Goal: Information Seeking & Learning: Learn about a topic

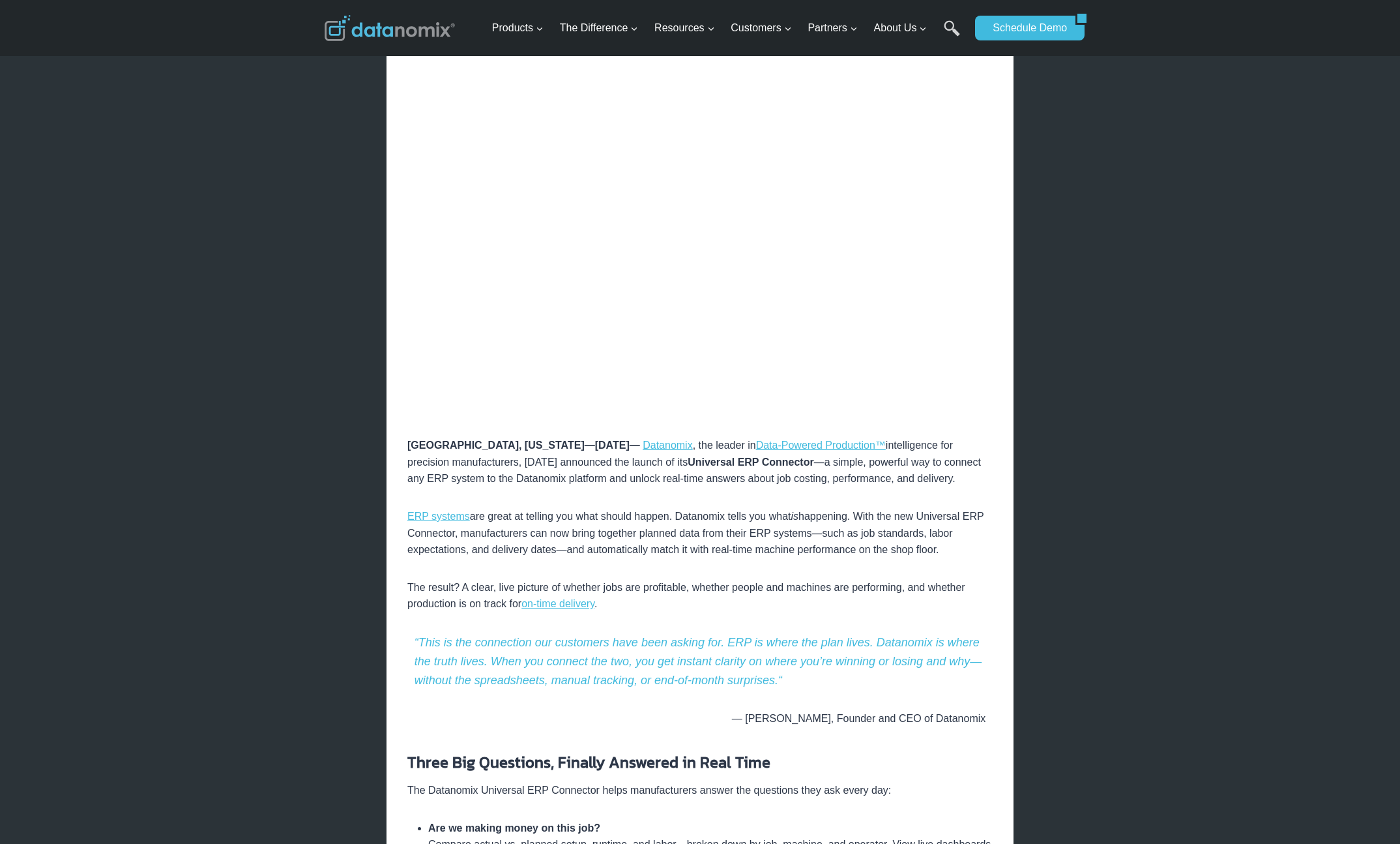
scroll to position [450, 0]
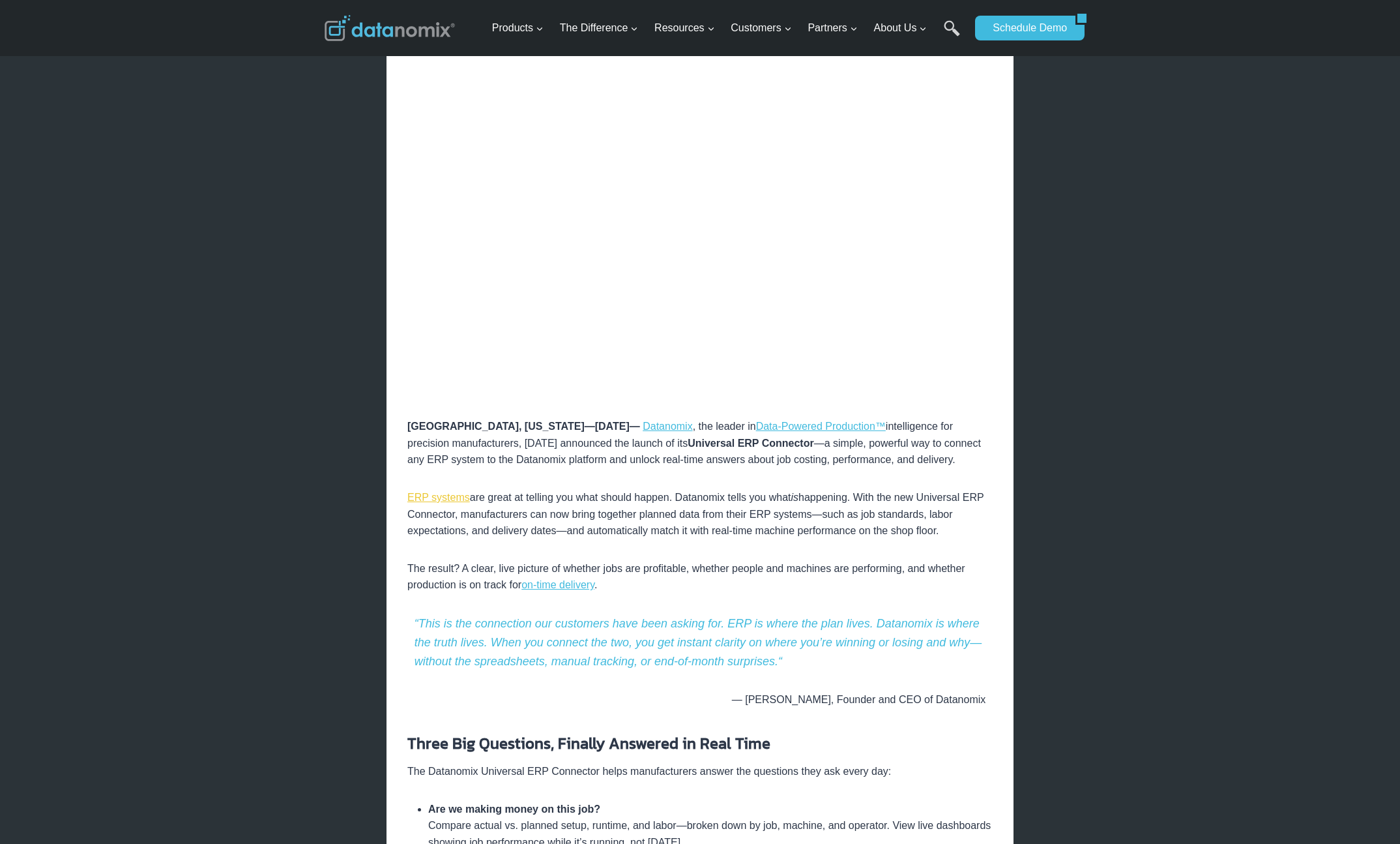
click at [446, 497] on link "ERP systems" at bounding box center [438, 497] width 62 height 11
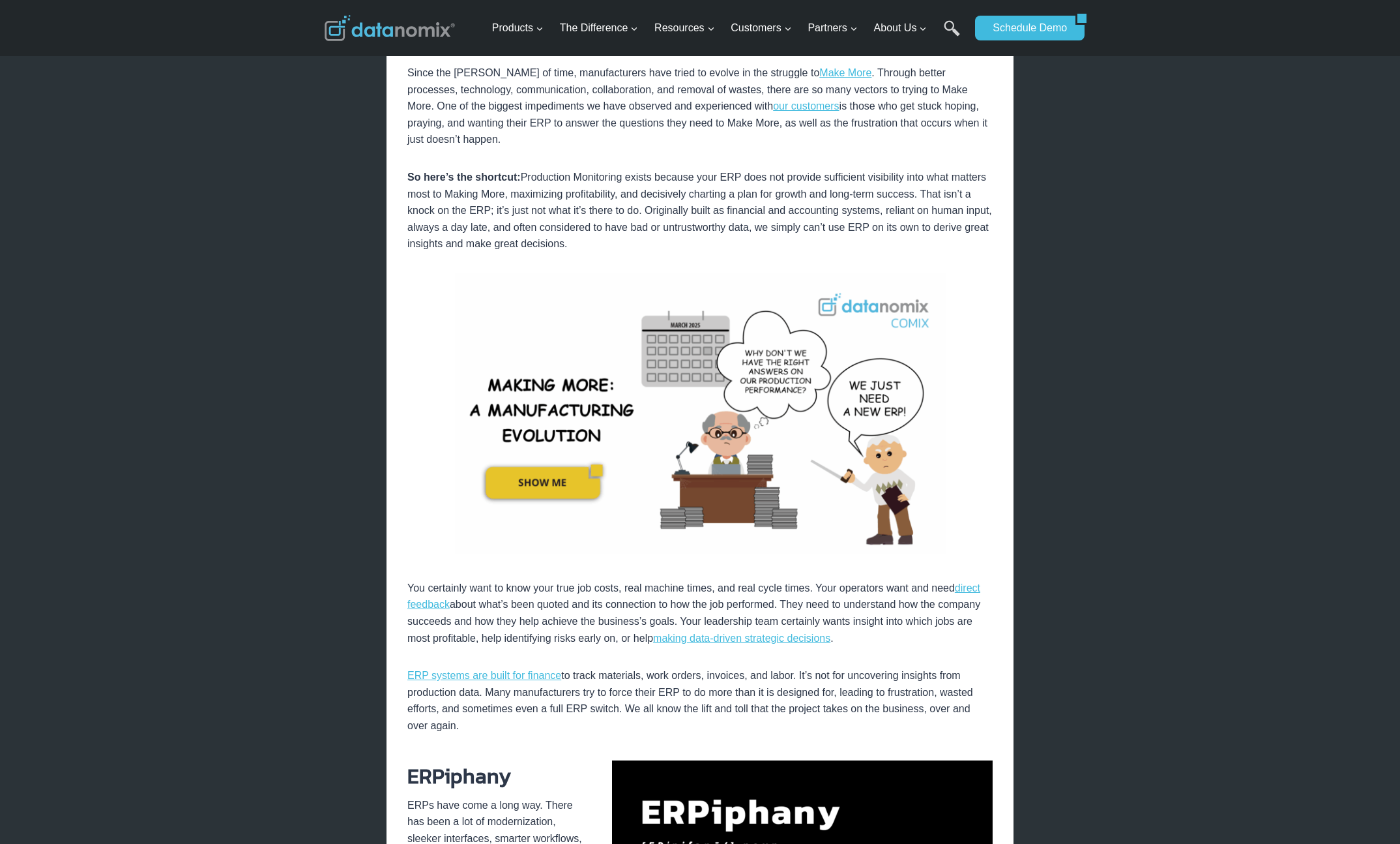
scroll to position [387, 0]
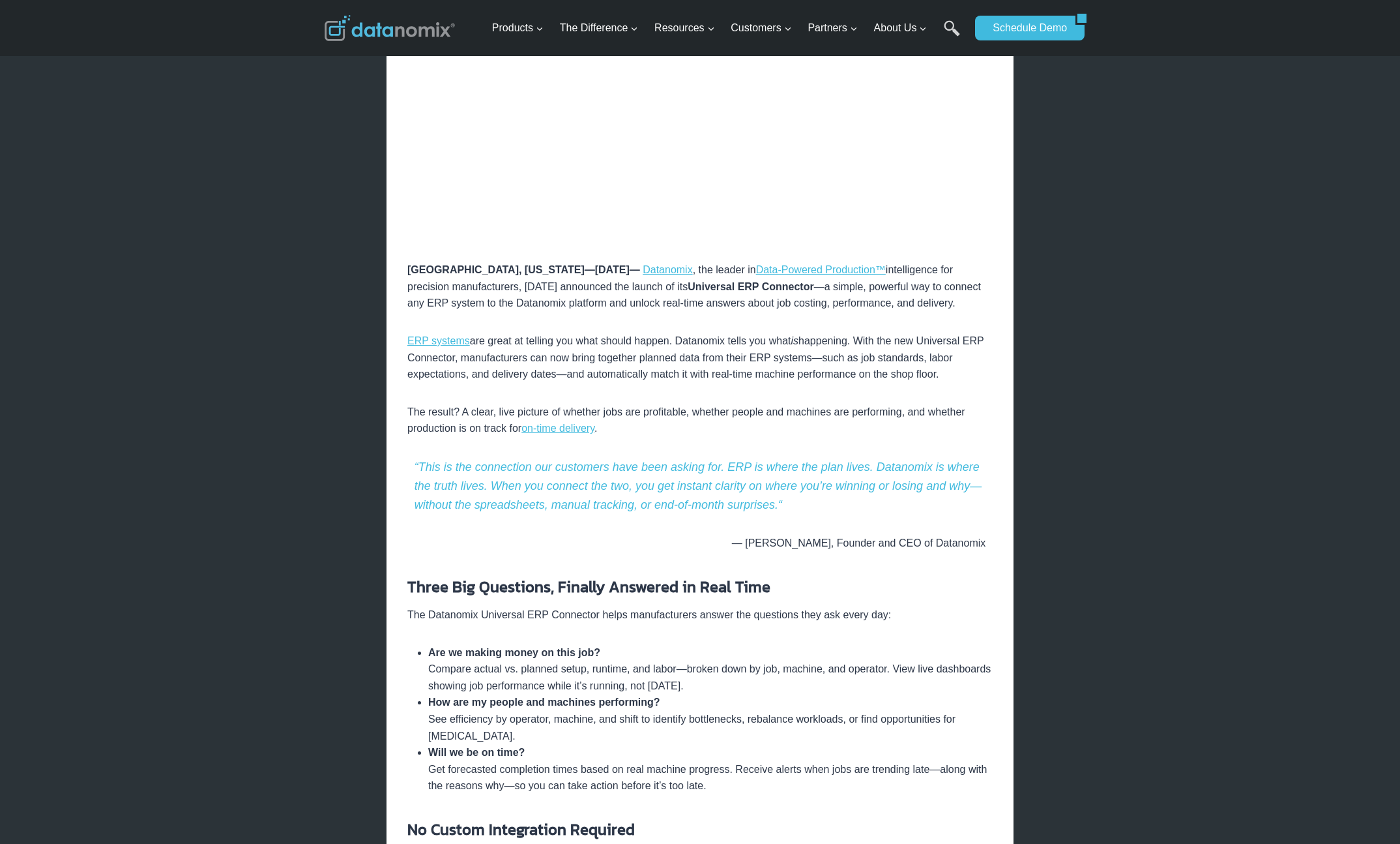
scroll to position [585, 0]
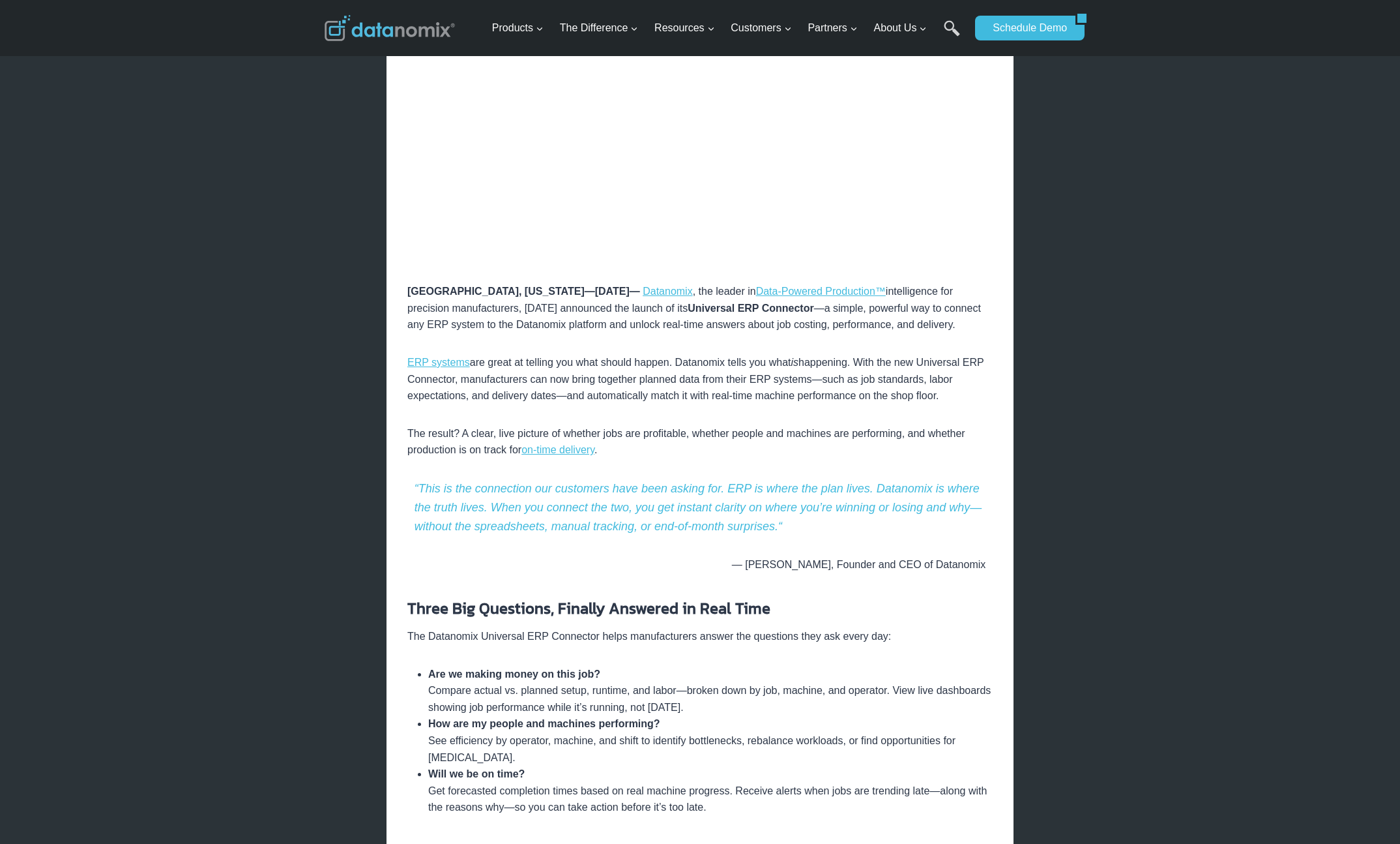
click at [596, 346] on div "Connecting ERP and Machine Data to Answer: Are We Making Money? How are People …" at bounding box center [700, 729] width 586 height 1792
click at [451, 367] on link "ERP systems" at bounding box center [438, 362] width 62 height 11
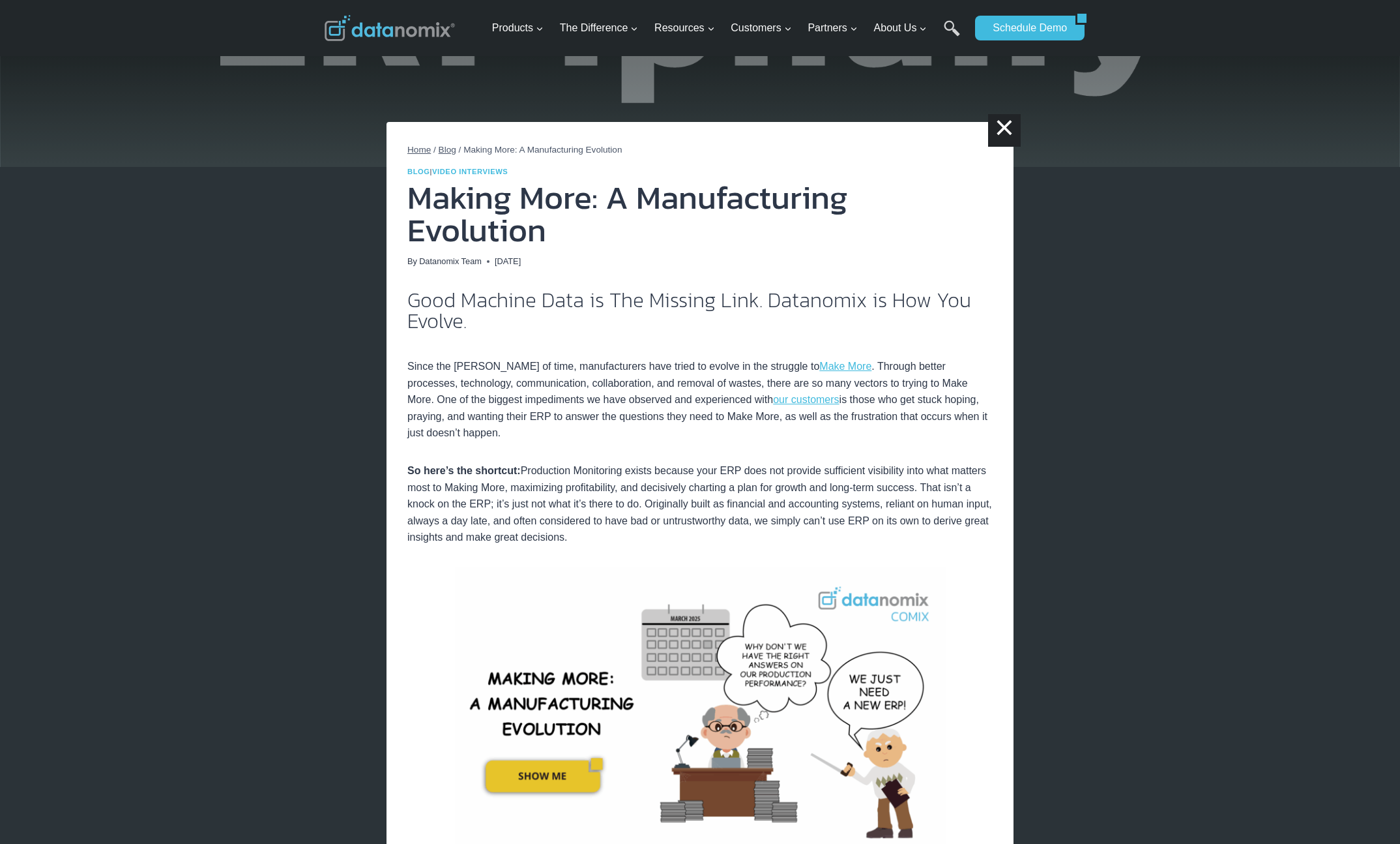
scroll to position [387, 0]
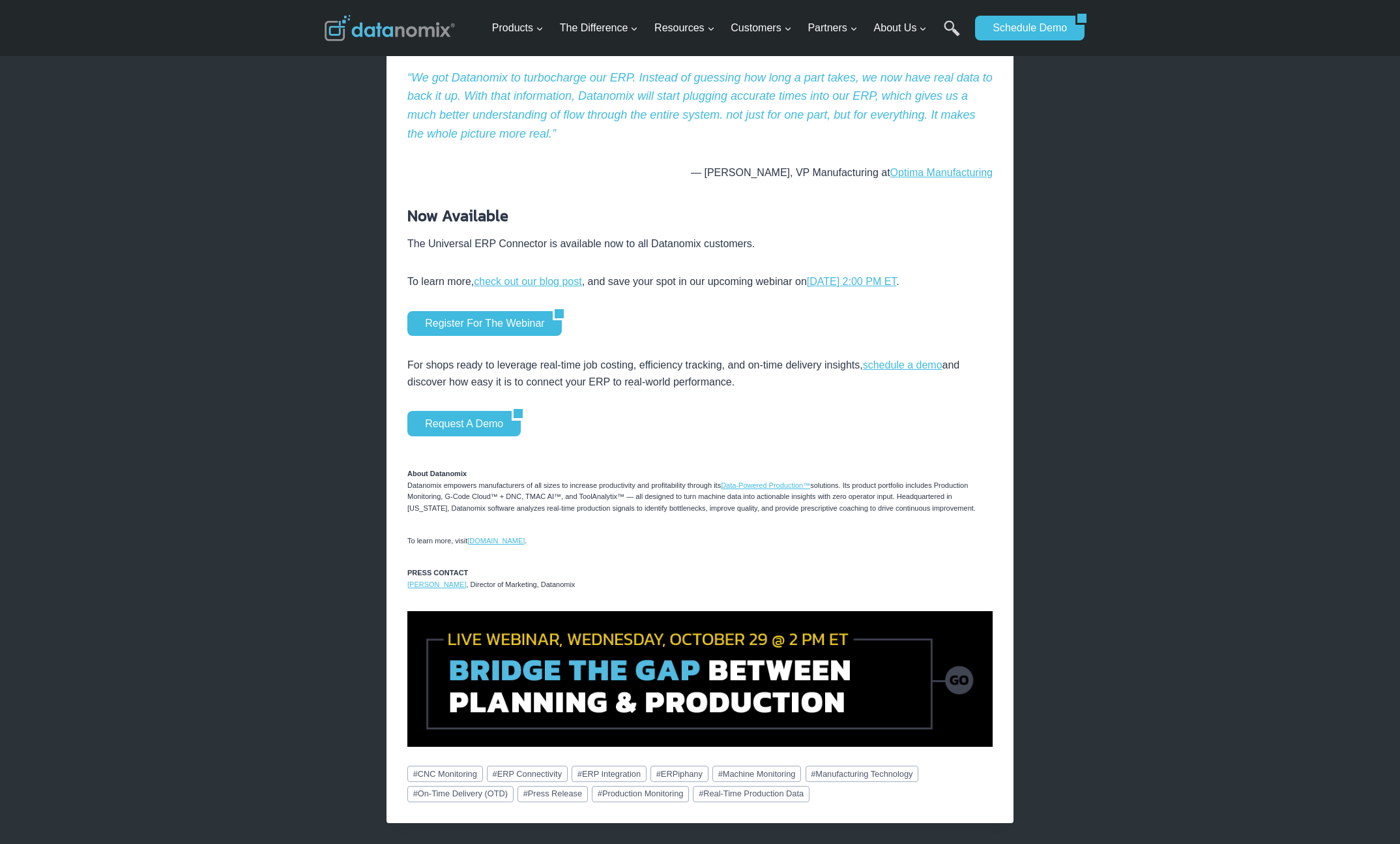
scroll to position [1864, 0]
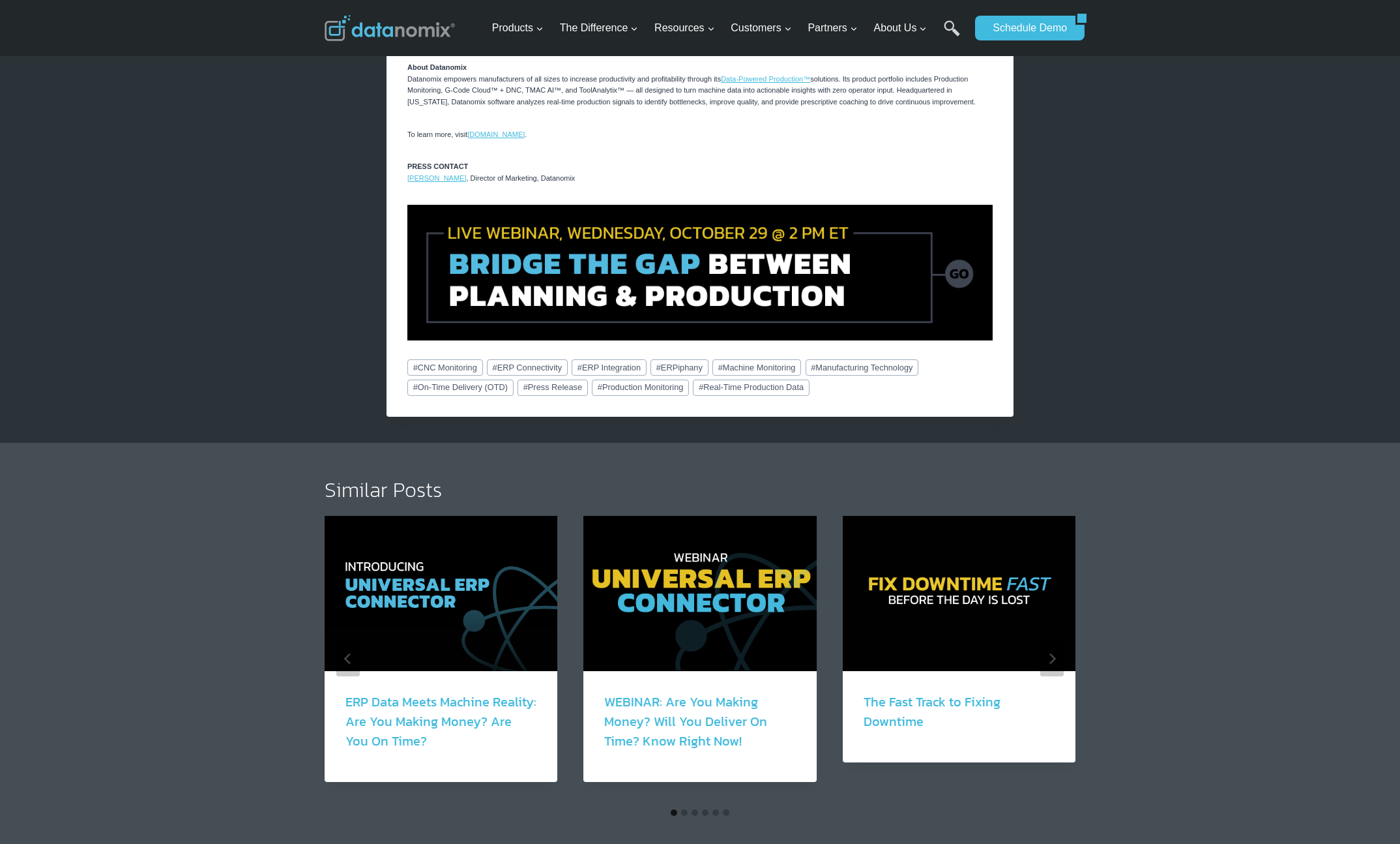
click at [688, 316] on img at bounding box center [700, 272] width 586 height 135
